Goal: Task Accomplishment & Management: Complete application form

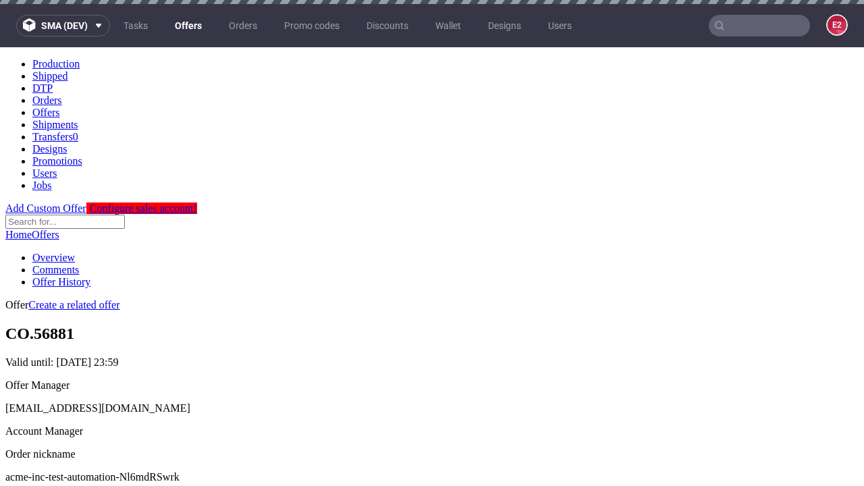
scroll to position [4, 0]
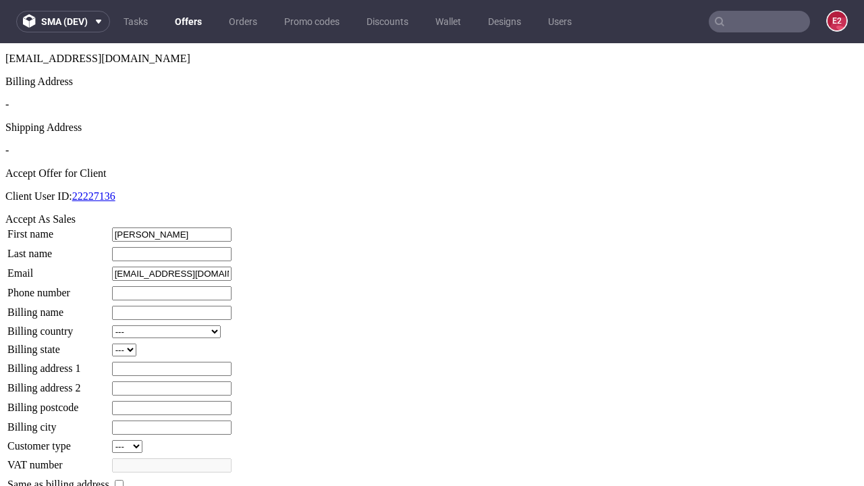
type input "Juliet"
type input "Roob"
type input "1509813888"
type input "Robin.Bashirian"
select select "13"
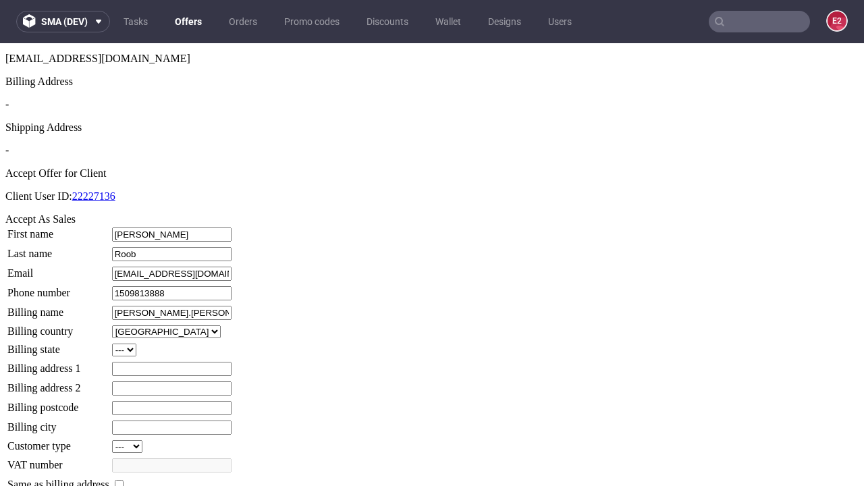
select select "132"
type input "Robin.Bashirian"
type input "5 Westgate"
type input "HT03 7WU"
type input "East Kemmer"
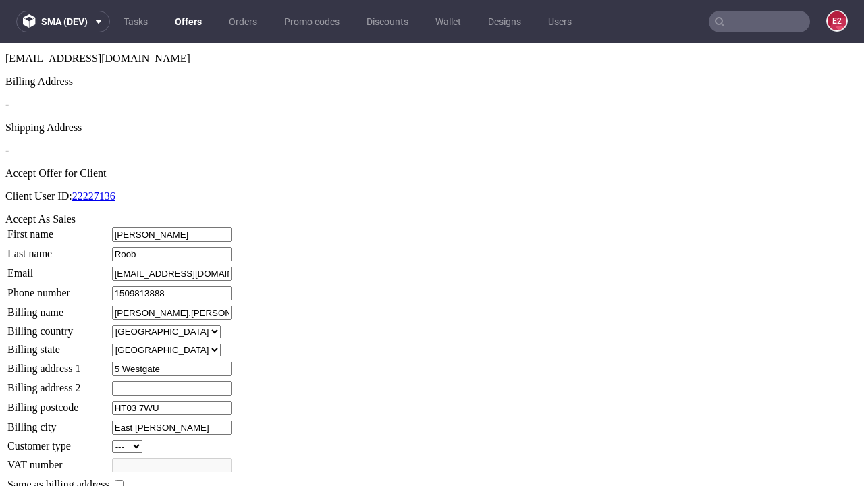
click at [123, 480] on input "checkbox" at bounding box center [119, 484] width 9 height 9
checkbox input "true"
type input "Robin.Bashirian"
select select "13"
type input "5 Westgate"
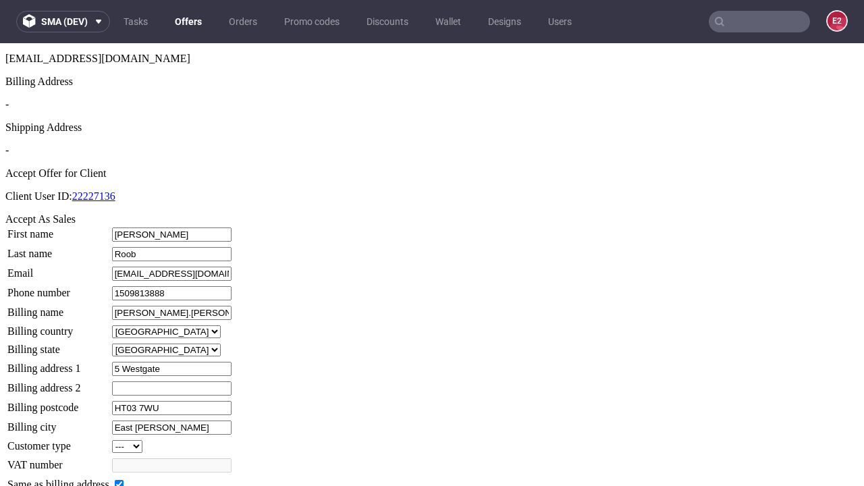
type input "HT03 7WU"
type input "East Kemmer"
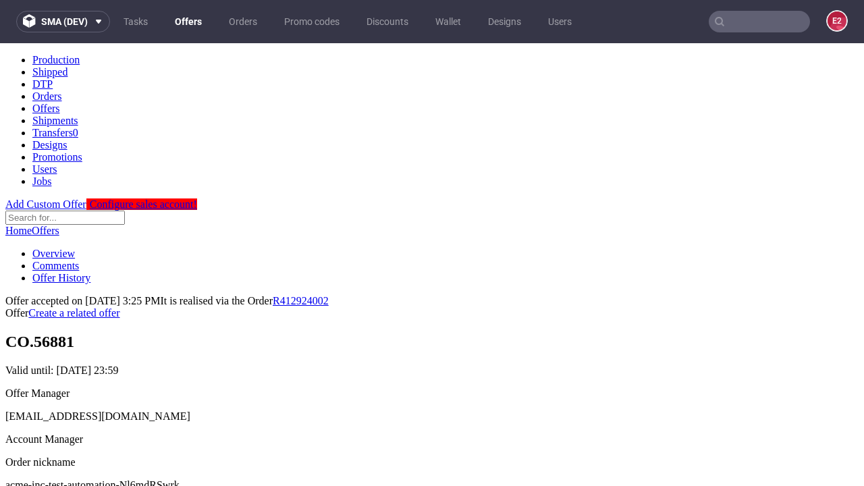
scroll to position [0, 0]
